Goal: Task Accomplishment & Management: Manage account settings

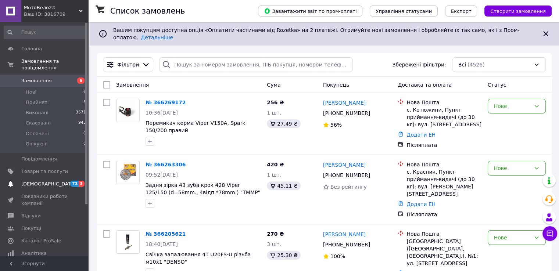
click at [34, 181] on span "[DEMOGRAPHIC_DATA]" at bounding box center [48, 184] width 54 height 7
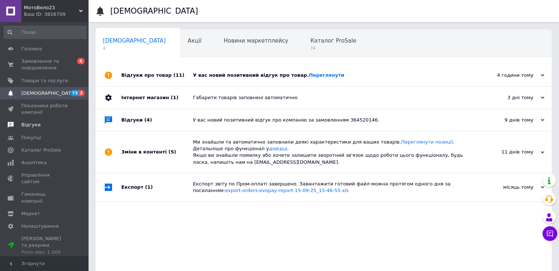
click at [46, 121] on link "Відгуки" at bounding box center [45, 125] width 90 height 12
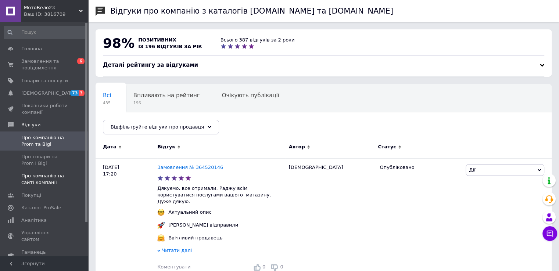
click at [48, 170] on link "Про компанію на сайті компанії" at bounding box center [45, 179] width 90 height 19
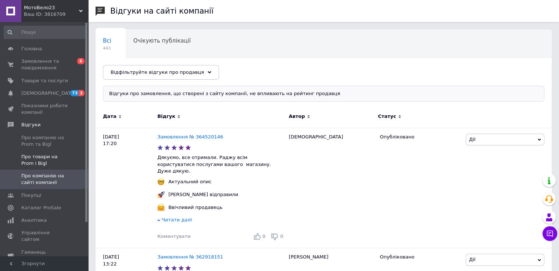
click at [46, 163] on span "Про товари на Prom і Bigl" at bounding box center [44, 160] width 47 height 13
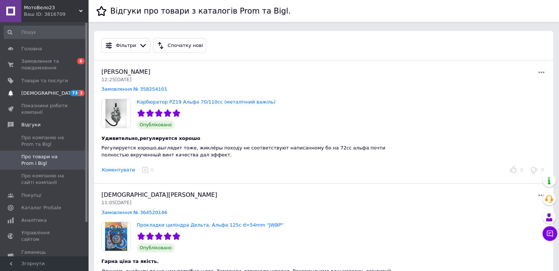
click at [37, 94] on span "[DEMOGRAPHIC_DATA]" at bounding box center [48, 93] width 54 height 7
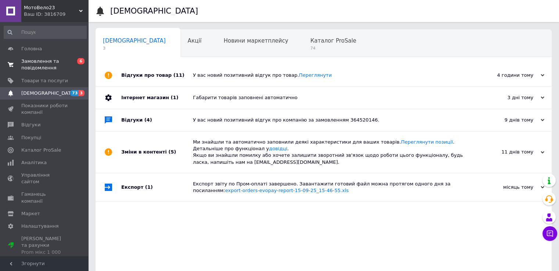
click at [37, 58] on span "Замовлення та повідомлення" at bounding box center [44, 64] width 47 height 13
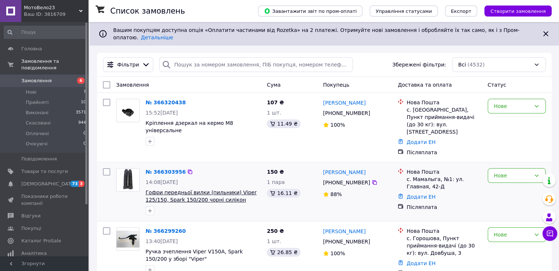
scroll to position [73, 0]
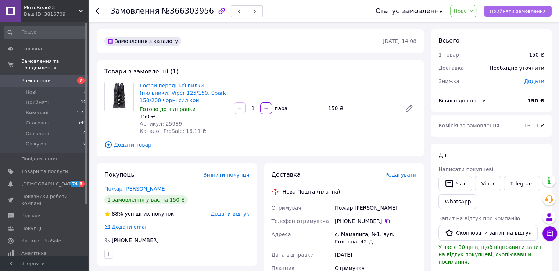
click at [508, 9] on span "Прийняти замовлення" at bounding box center [517, 11] width 56 height 6
click at [398, 172] on span "Редагувати" at bounding box center [400, 175] width 31 height 6
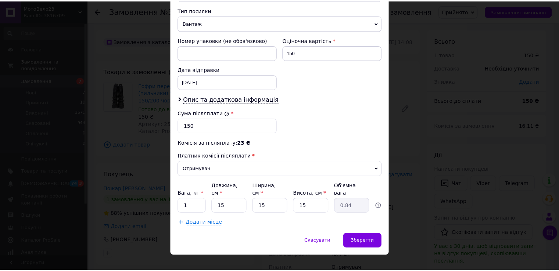
scroll to position [287, 0]
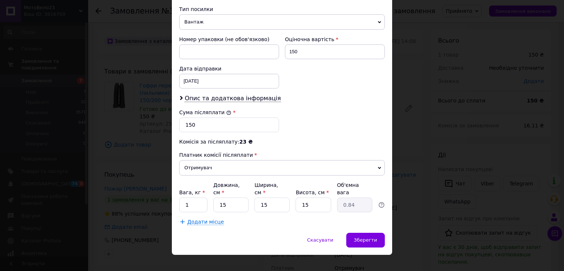
click at [454, 141] on div "× Редагування доставки Спосіб доставки Нова Пошта (платна) Платник Отримувач Ві…" at bounding box center [282, 135] width 564 height 271
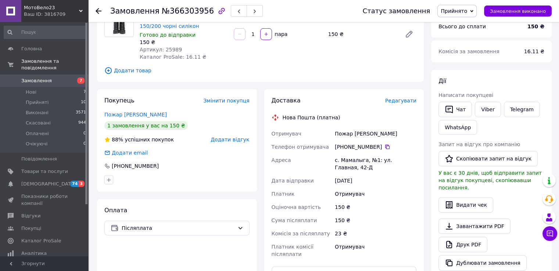
scroll to position [220, 0]
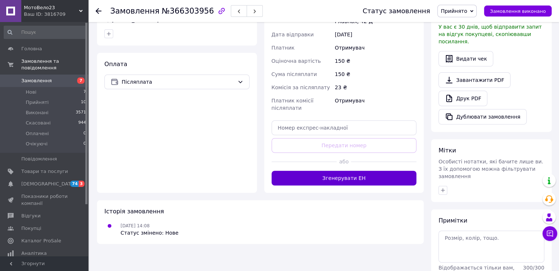
click at [338, 177] on button "Згенерувати ЕН" at bounding box center [343, 178] width 145 height 15
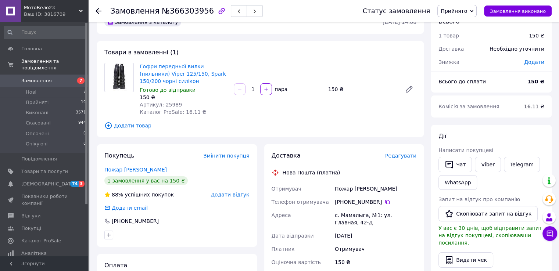
scroll to position [0, 0]
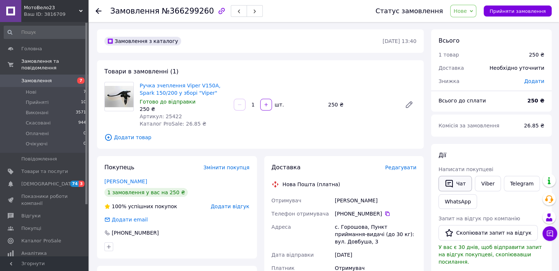
click at [454, 185] on button "Чат" at bounding box center [454, 183] width 33 height 15
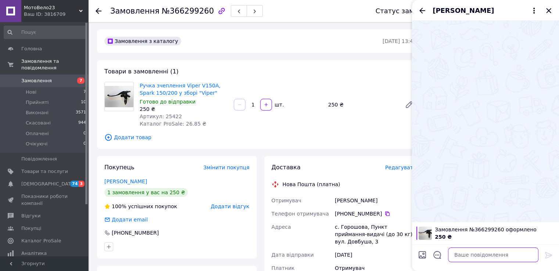
click at [481, 254] on textarea at bounding box center [493, 255] width 90 height 15
paste textarea "Добрий день, замовлення прийняли, сьогодні ввечері відправимо"
type textarea "Добрий день, замовлення прийняли, сьогодні ввечері відправимо"
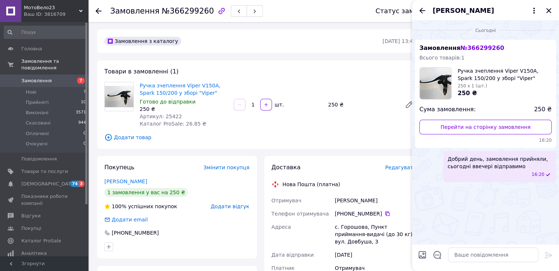
drag, startPoint x: 548, startPoint y: 10, endPoint x: 545, endPoint y: 13, distance: 4.2
click at [548, 10] on icon "Закрити" at bounding box center [548, 10] width 5 height 5
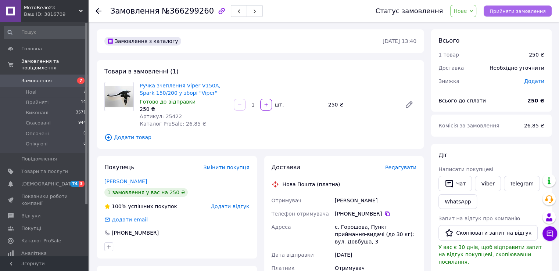
click at [503, 8] on span "Прийняти замовлення" at bounding box center [517, 11] width 56 height 6
click at [408, 166] on span "Редагувати" at bounding box center [400, 168] width 31 height 6
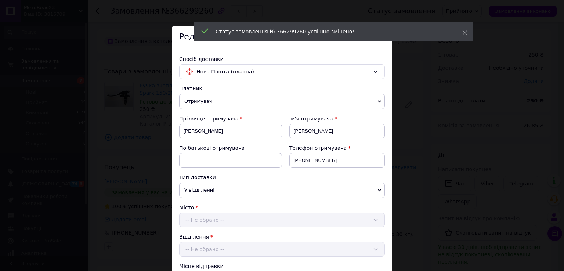
scroll to position [257, 0]
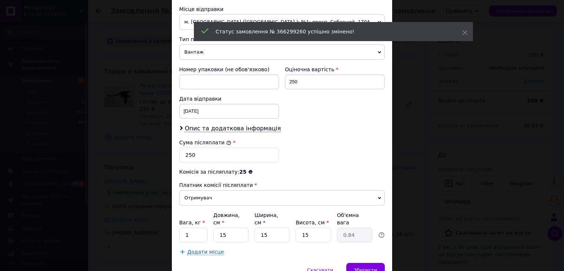
click at [429, 167] on div "× Редагування доставки Спосіб доставки Нова Пошта (платна) Платник Отримувач Ві…" at bounding box center [282, 135] width 564 height 271
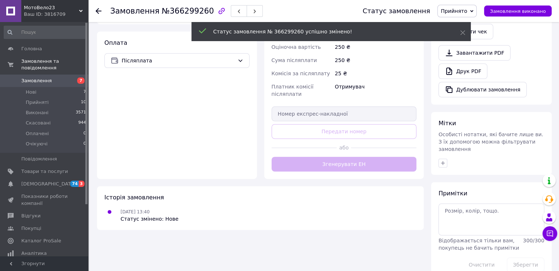
click at [364, 154] on div "Доставка Редагувати Нова Пошта (платна) Отримувач Дарчук олег Телефон отримувач…" at bounding box center [343, 50] width 145 height 242
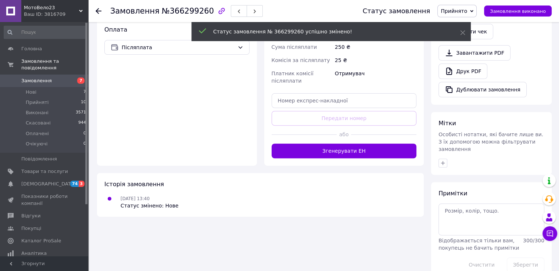
click at [355, 155] on div "Доставка Редагувати Нова Пошта (платна) Отримувач Дарчук олег Телефон отримувач…" at bounding box center [344, 37] width 160 height 257
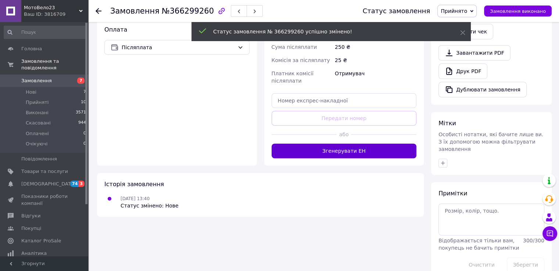
click at [346, 144] on button "Згенерувати ЕН" at bounding box center [343, 151] width 145 height 15
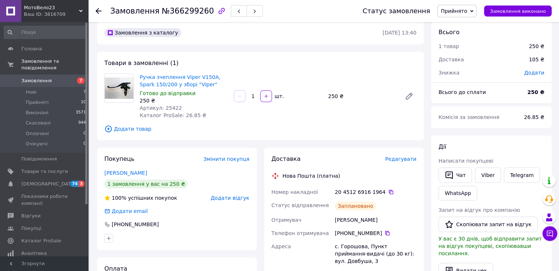
scroll to position [0, 0]
